Goal: Information Seeking & Learning: Learn about a topic

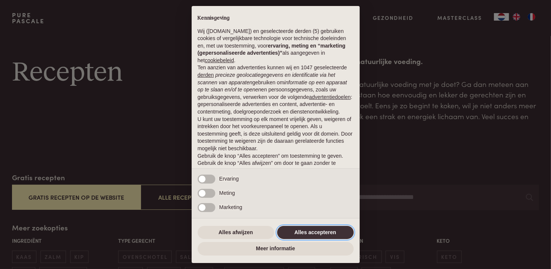
click at [298, 234] on button "Alles accepteren" at bounding box center [315, 233] width 77 height 14
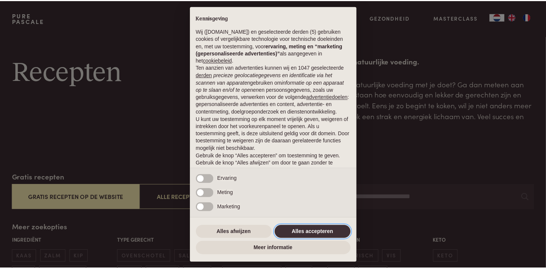
scroll to position [32, 0]
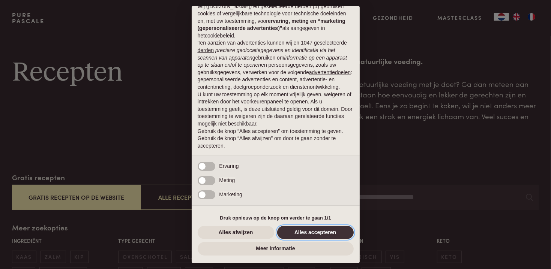
click at [311, 230] on button "Alles accepteren" at bounding box center [315, 233] width 77 height 14
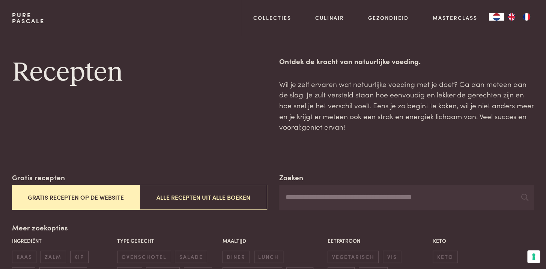
click at [90, 194] on button "Gratis recepten op de website" at bounding box center [76, 197] width 128 height 25
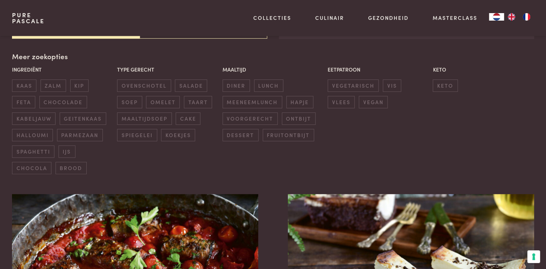
scroll to position [172, 0]
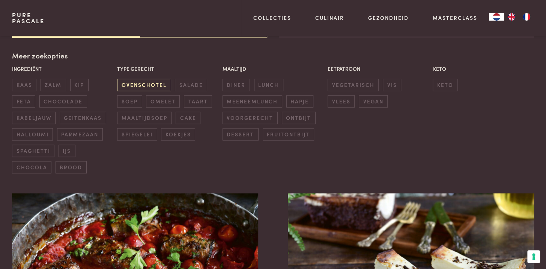
click at [138, 86] on span "ovenschotel" at bounding box center [144, 85] width 54 height 12
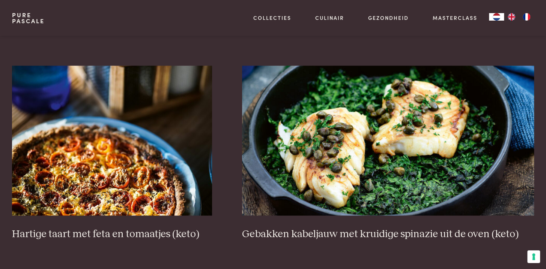
scroll to position [497, 0]
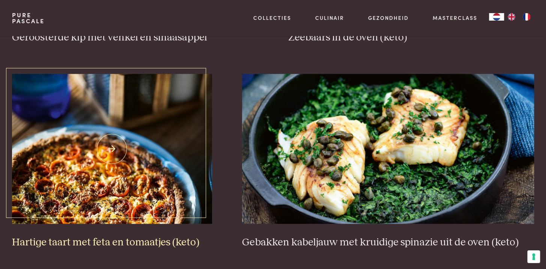
click at [69, 243] on h3 "Hartige taart met feta en tomaatjes (keto)" at bounding box center [112, 242] width 200 height 13
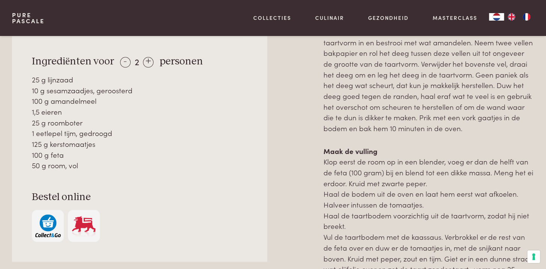
scroll to position [433, 0]
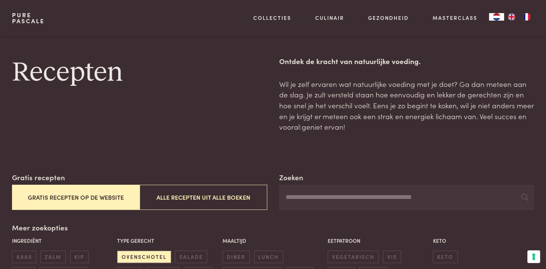
scroll to position [108, 0]
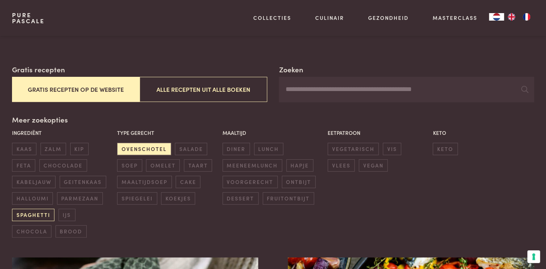
click at [44, 212] on span "spaghetti" at bounding box center [33, 215] width 42 height 12
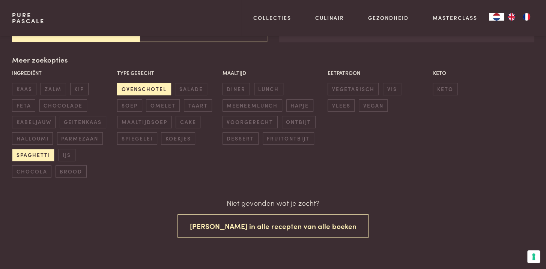
scroll to position [168, 0]
click at [150, 87] on span "ovenschotel" at bounding box center [144, 89] width 54 height 12
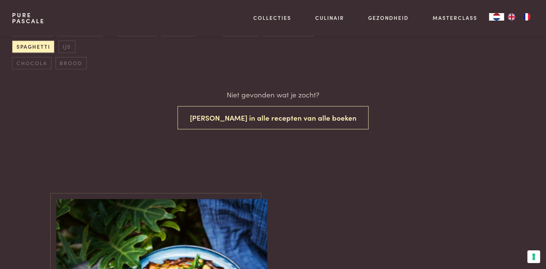
scroll to position [132, 0]
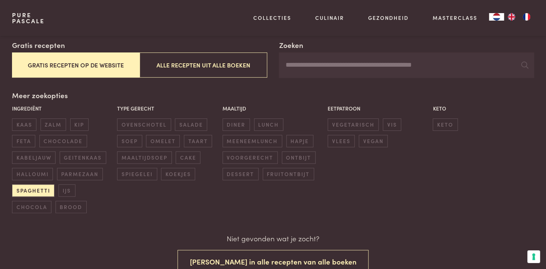
click at [111, 207] on div "Ingrediënt kaas zalm kip feta chocolade kabeljauw geitenkaas halloumi parmezaan…" at bounding box center [62, 159] width 105 height 113
click at [33, 189] on span "spaghetti" at bounding box center [33, 191] width 42 height 12
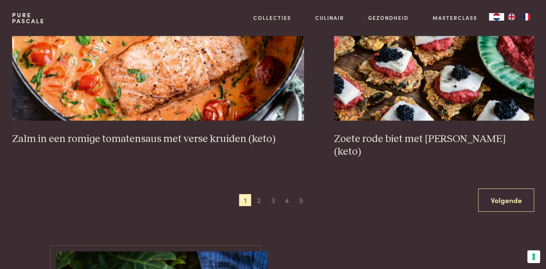
scroll to position [1435, 0]
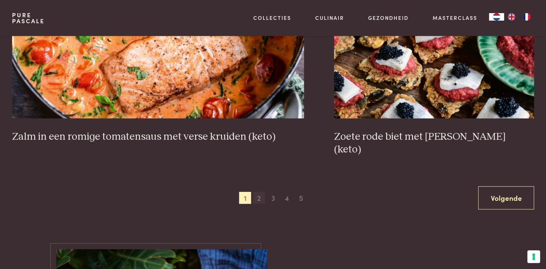
click at [260, 192] on span "2" at bounding box center [259, 198] width 12 height 12
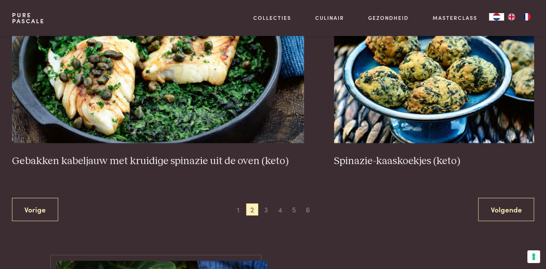
scroll to position [1471, 0]
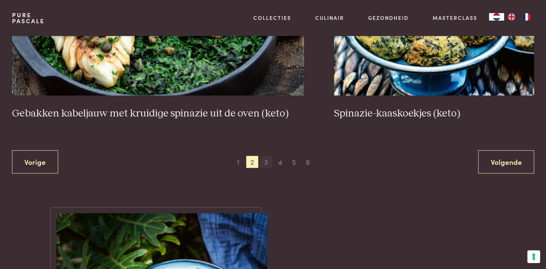
click at [265, 156] on span "3" at bounding box center [266, 162] width 12 height 12
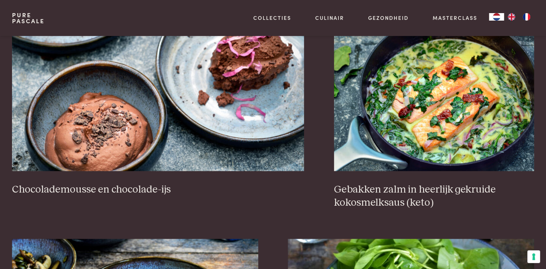
scroll to position [749, 0]
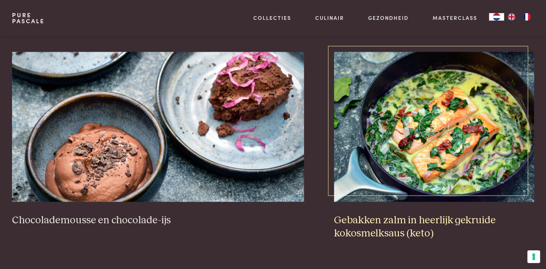
click at [417, 132] on img at bounding box center [434, 127] width 200 height 150
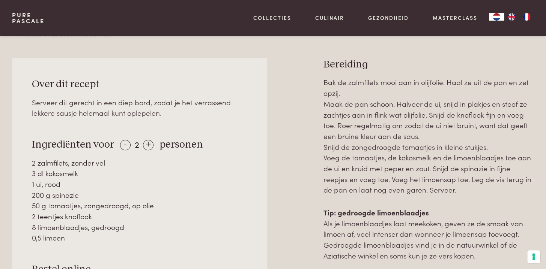
scroll to position [325, 0]
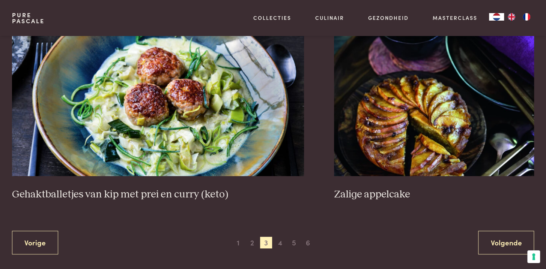
scroll to position [1399, 0]
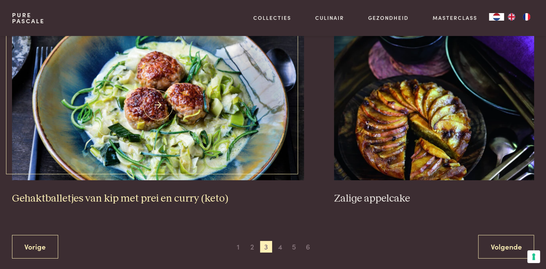
click at [209, 146] on img at bounding box center [158, 105] width 292 height 150
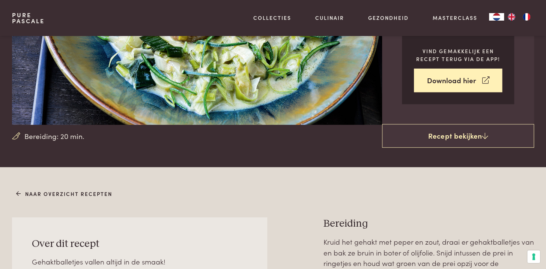
scroll to position [180, 0]
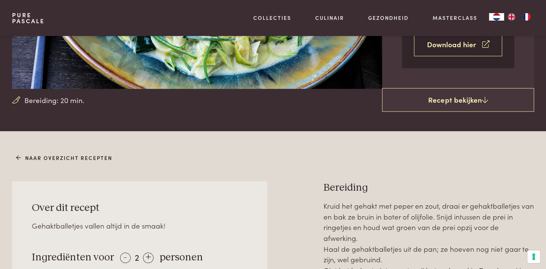
click at [462, 48] on link "Download hier" at bounding box center [458, 45] width 88 height 24
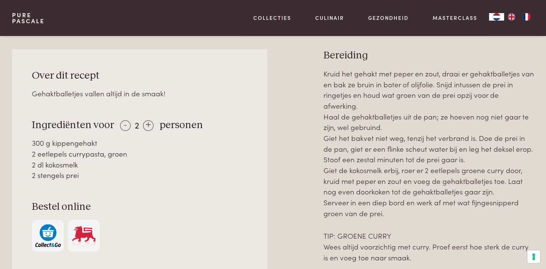
scroll to position [325, 0]
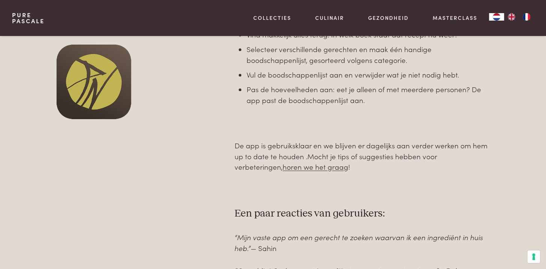
scroll to position [541, 0]
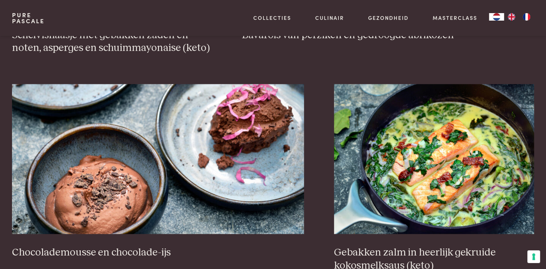
scroll to position [785, 0]
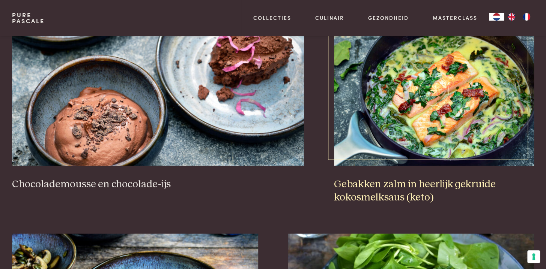
click at [435, 89] on img at bounding box center [434, 91] width 200 height 150
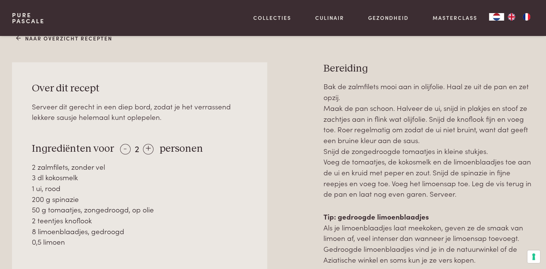
scroll to position [325, 0]
